Goal: Check status: Check status

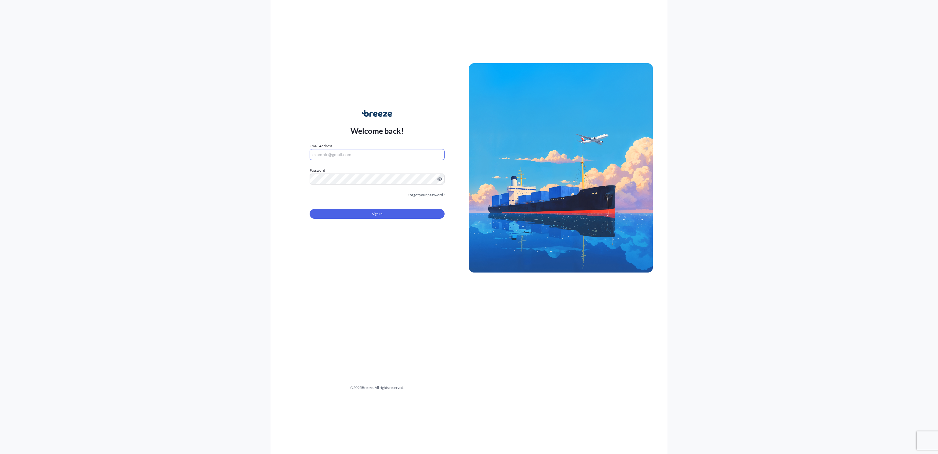
click at [398, 150] on input "Email Address" at bounding box center [377, 154] width 135 height 11
click at [0, 453] on com-1password-button at bounding box center [0, 454] width 0 height 0
type input "[EMAIL_ADDRESS][DOMAIN_NAME]"
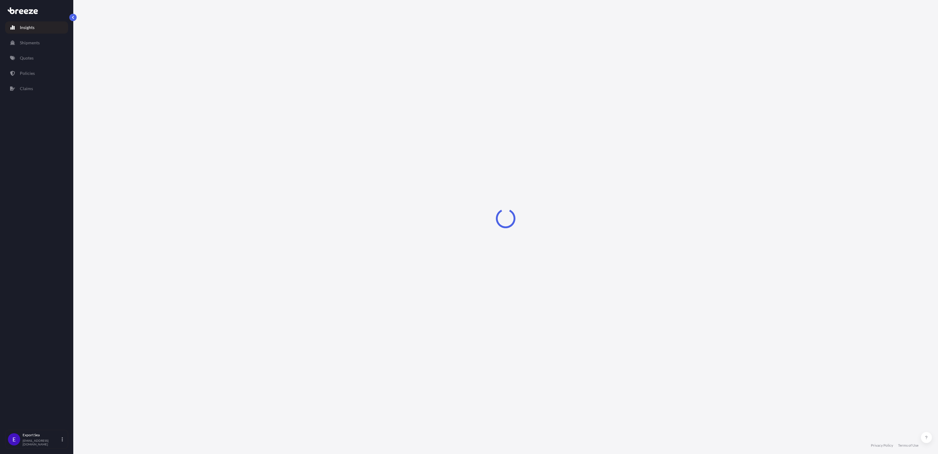
select select "2025"
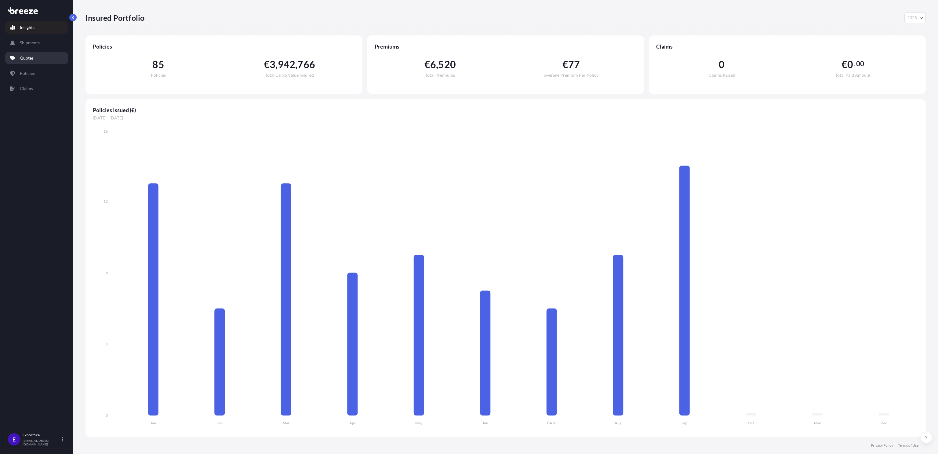
click at [28, 58] on p "Quotes" at bounding box center [27, 58] width 14 height 6
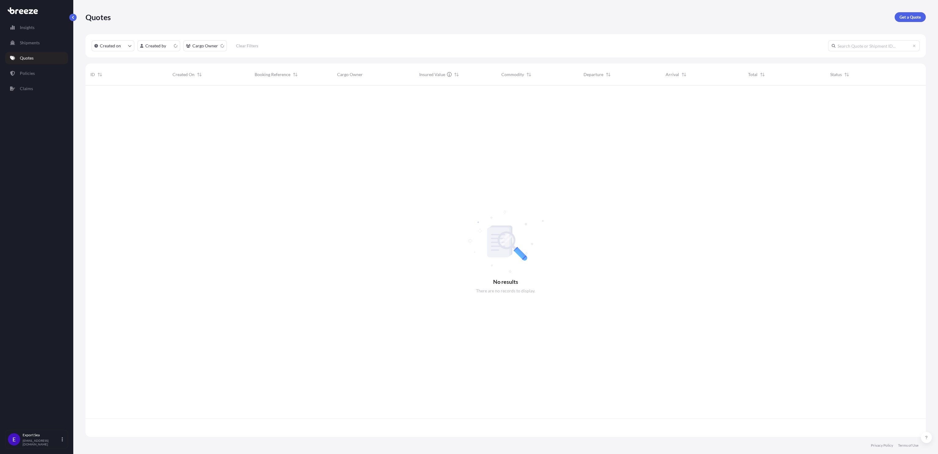
scroll to position [347, 833]
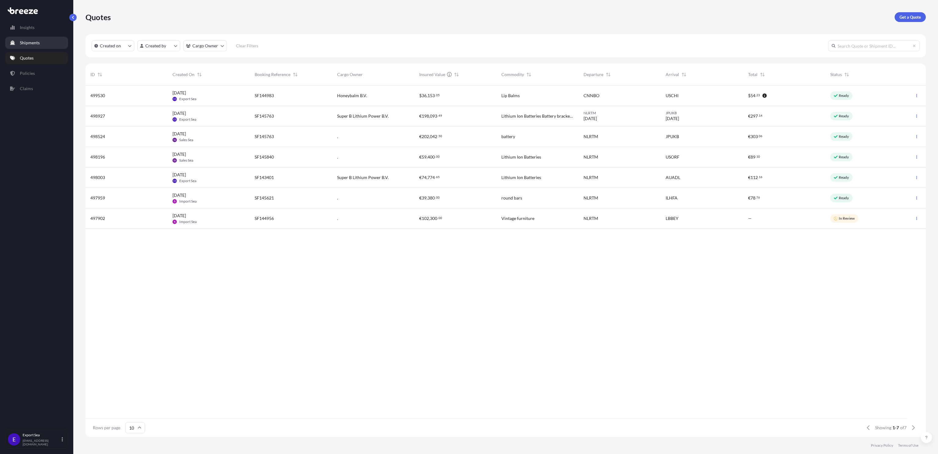
click at [21, 42] on p "Shipments" at bounding box center [30, 43] width 20 height 6
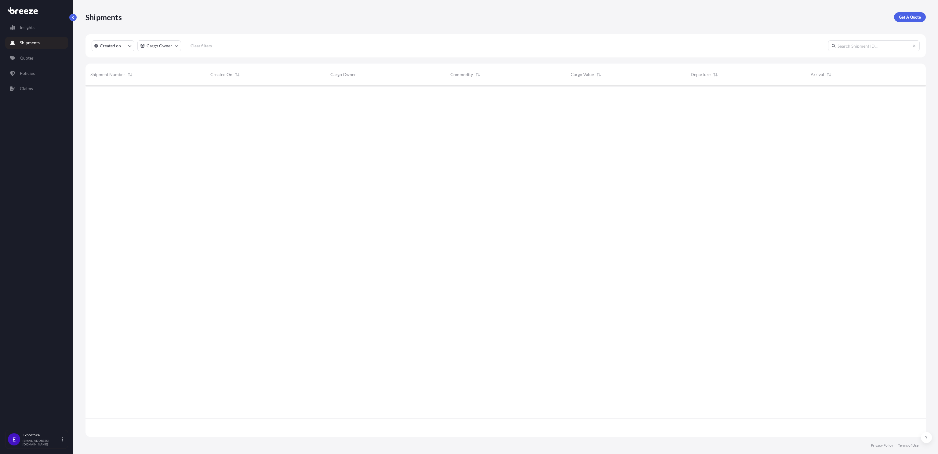
scroll to position [366, 833]
click at [24, 71] on p "Policies" at bounding box center [27, 73] width 15 height 6
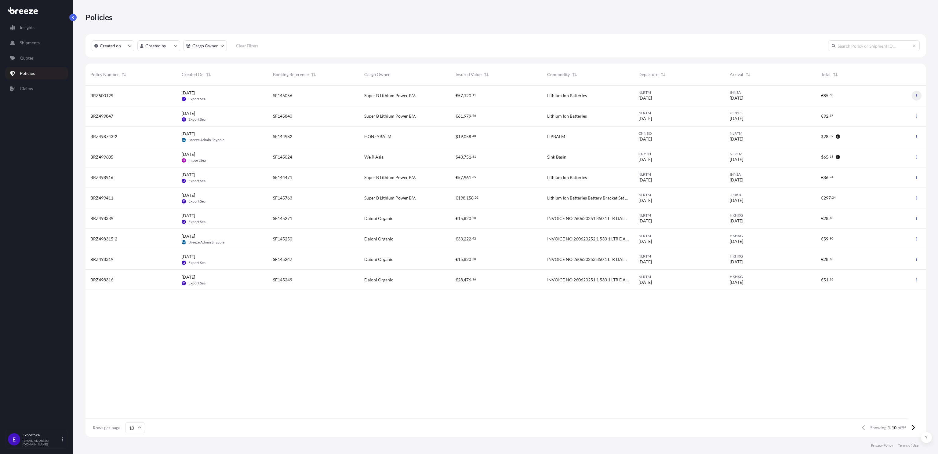
click at [916, 98] on button "button" at bounding box center [917, 96] width 10 height 10
click at [163, 99] on div "BRZ500129" at bounding box center [130, 95] width 91 height 20
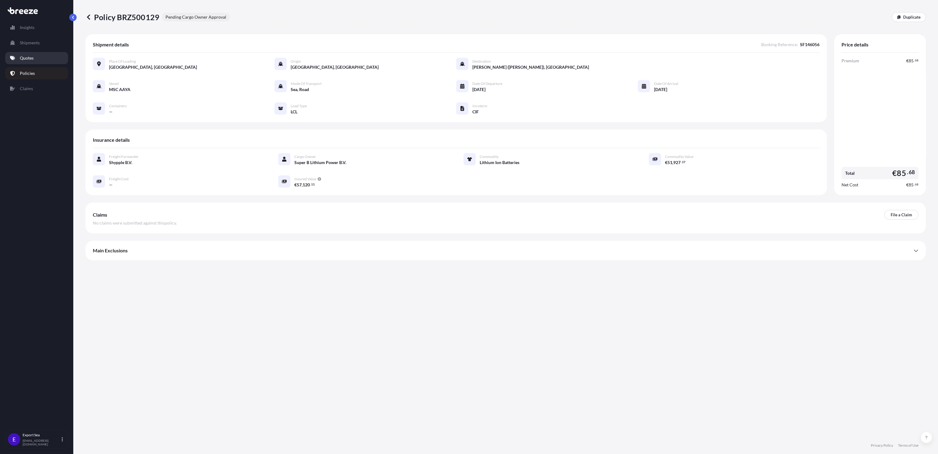
click at [26, 58] on p "Quotes" at bounding box center [27, 58] width 14 height 6
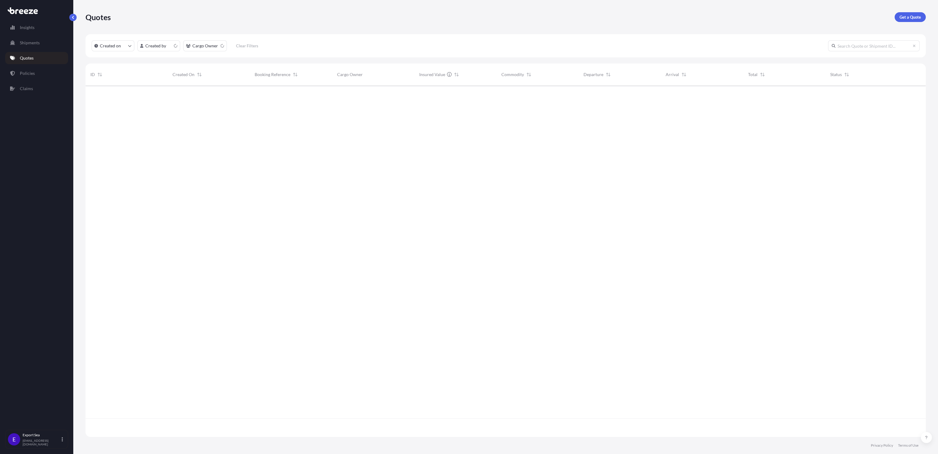
scroll to position [347, 833]
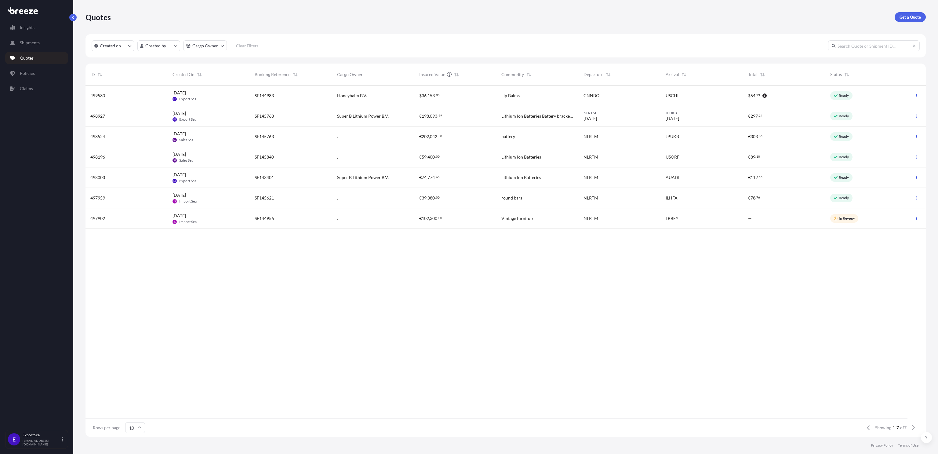
click at [297, 99] on div "SF144983" at bounding box center [291, 95] width 82 height 20
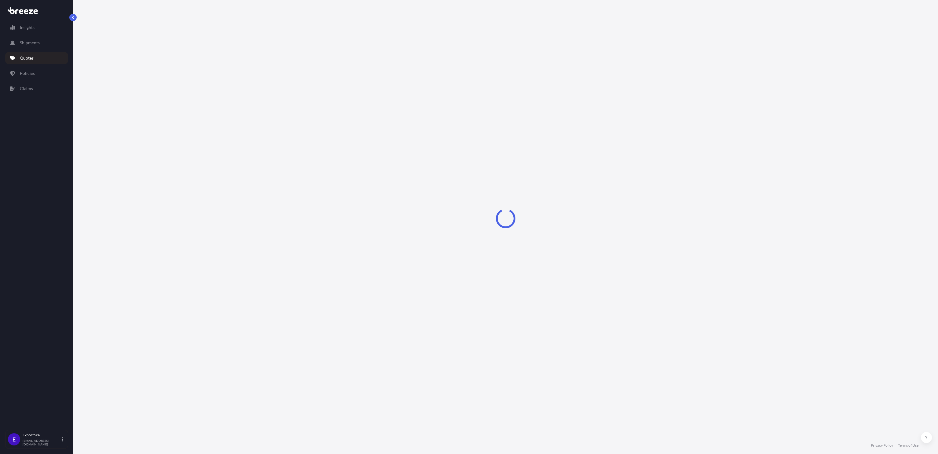
select select "Road"
select select "Sea"
select select "Road"
select select "1"
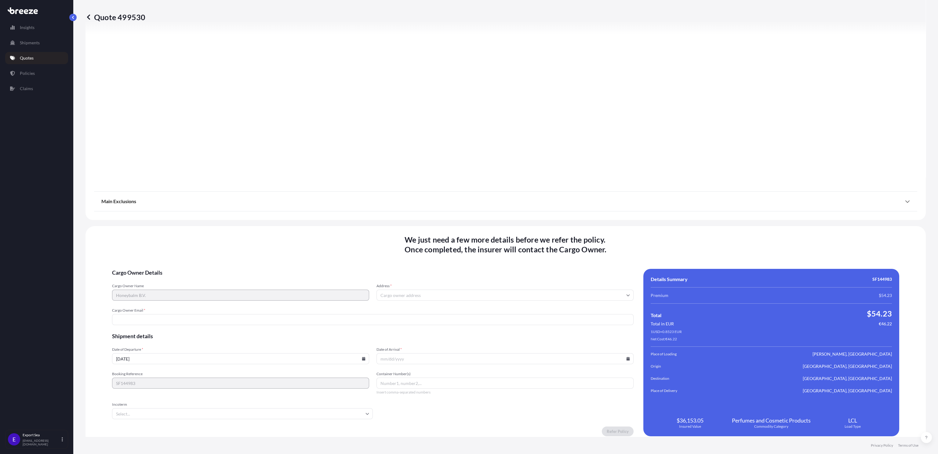
scroll to position [695, 0]
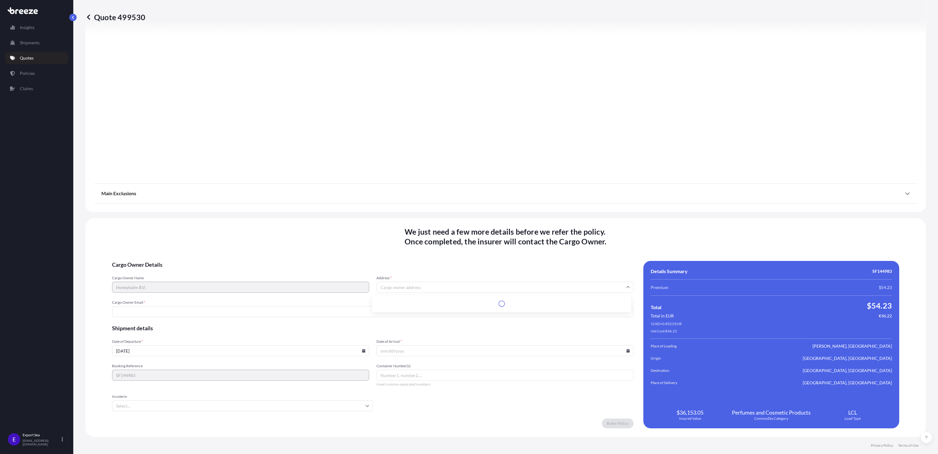
click at [416, 286] on input "Address *" at bounding box center [504, 286] width 257 height 11
paste input "Habraken 2601 - [GEOGRAPHIC_DATA] - [GEOGRAPHIC_DATA]"
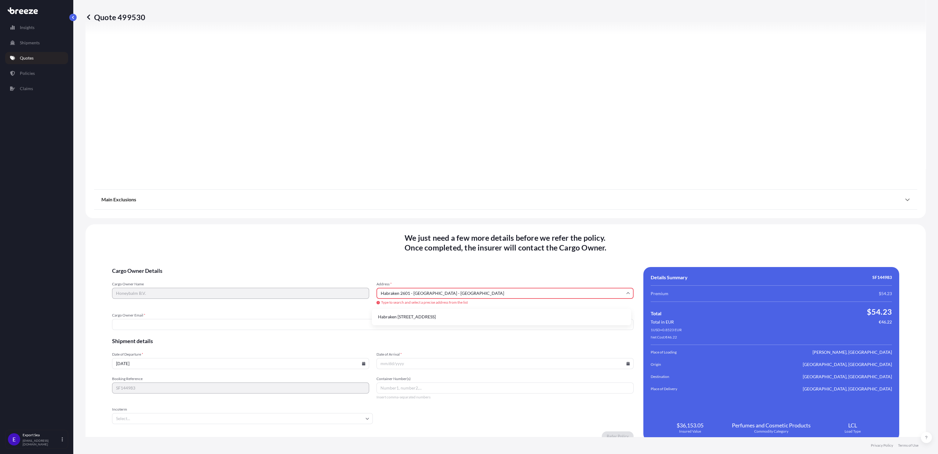
click at [403, 292] on input "Habraken 2601 - [GEOGRAPHIC_DATA] - [GEOGRAPHIC_DATA]" at bounding box center [504, 293] width 257 height 11
click at [449, 294] on input "Habraken 2601 - [GEOGRAPHIC_DATA] - [GEOGRAPHIC_DATA]" at bounding box center [504, 293] width 257 height 11
click at [465, 318] on li "Habraken [STREET_ADDRESS]" at bounding box center [501, 317] width 254 height 12
type input "Habraken [STREET_ADDRESS]"
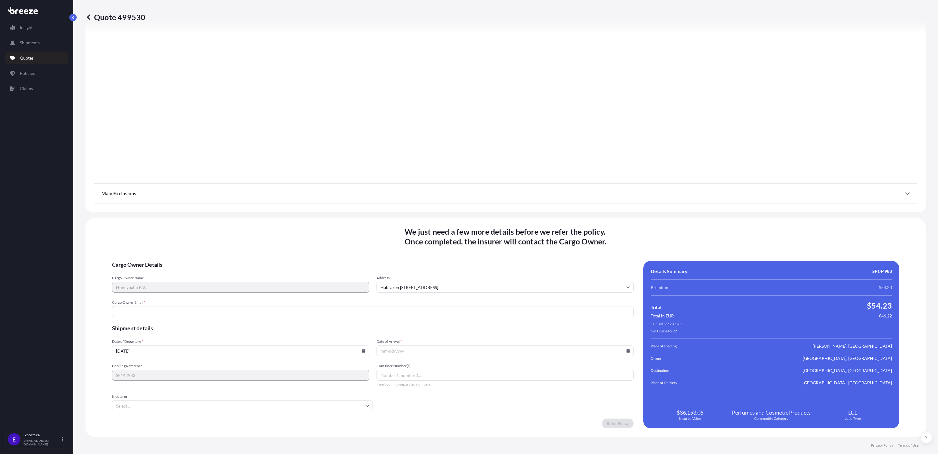
click at [261, 314] on input "Cargo Owner Email *" at bounding box center [372, 311] width 521 height 11
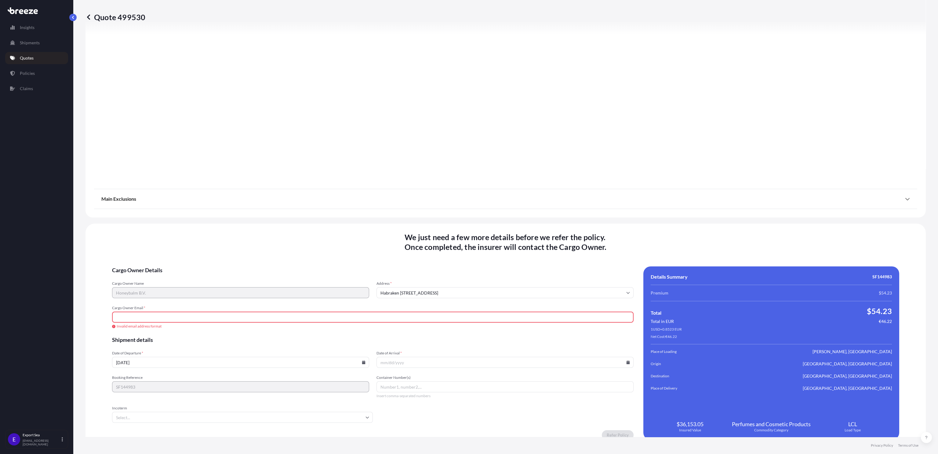
paste input "[PERSON_NAME][EMAIL_ADDRESS][DOMAIN_NAME]"
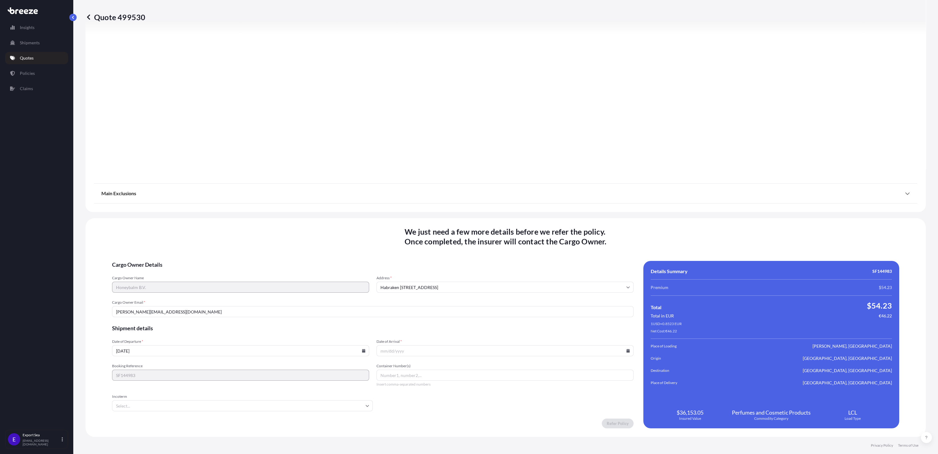
type input "[PERSON_NAME][EMAIL_ADDRESS][DOMAIN_NAME]"
click at [180, 349] on input "[DATE]" at bounding box center [240, 350] width 257 height 11
click at [362, 351] on icon at bounding box center [363, 351] width 3 height 4
click at [208, 251] on button at bounding box center [203, 256] width 10 height 10
click at [192, 282] on button "6" at bounding box center [192, 283] width 10 height 10
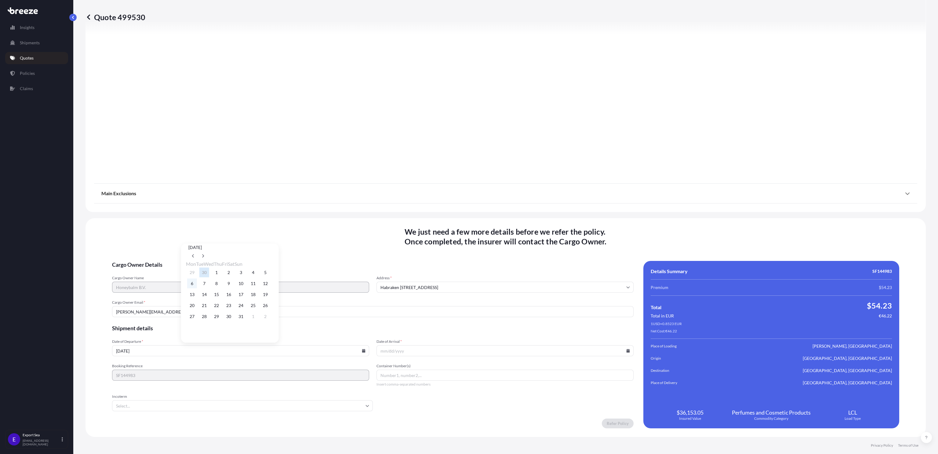
type input "[DATE]"
click at [626, 350] on icon at bounding box center [627, 351] width 3 height 4
click at [474, 251] on button at bounding box center [470, 256] width 10 height 10
click at [473, 307] on button "21" at bounding box center [471, 305] width 10 height 10
type input "[DATE]"
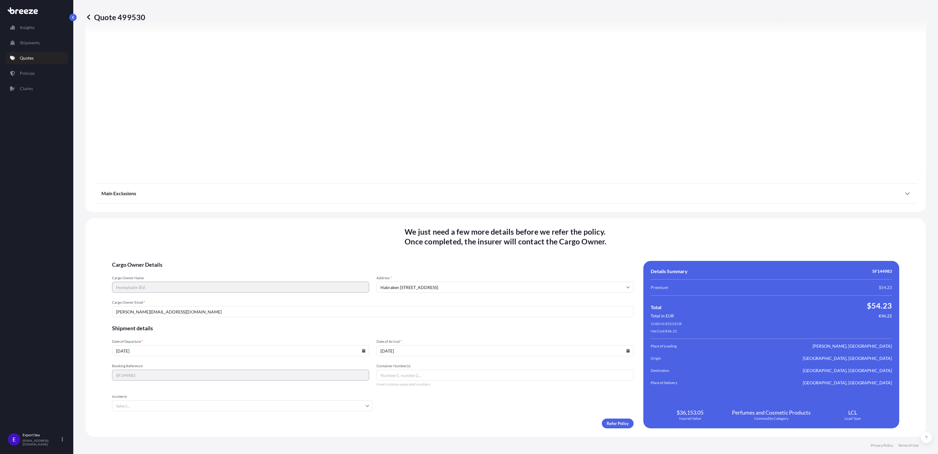
click at [365, 404] on icon at bounding box center [367, 406] width 4 height 4
click at [134, 347] on li "EXW" at bounding box center [236, 345] width 258 height 12
click at [410, 373] on input "Container Number(s)" at bounding box center [504, 374] width 257 height 11
paste input "[PERSON_NAME][EMAIL_ADDRESS][DOMAIN_NAME]"
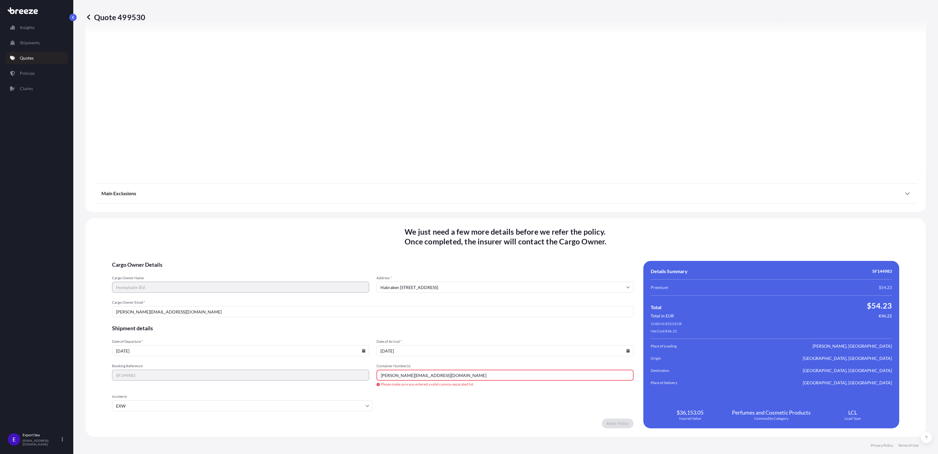
click at [354, 372] on div "Booking Reference SF144983 Container Number(s) [PERSON_NAME][EMAIL_ADDRESS][DOM…" at bounding box center [372, 374] width 521 height 23
paste input "HLXU3523476"
type input "HLXU3523476"
